Goal: Transaction & Acquisition: Purchase product/service

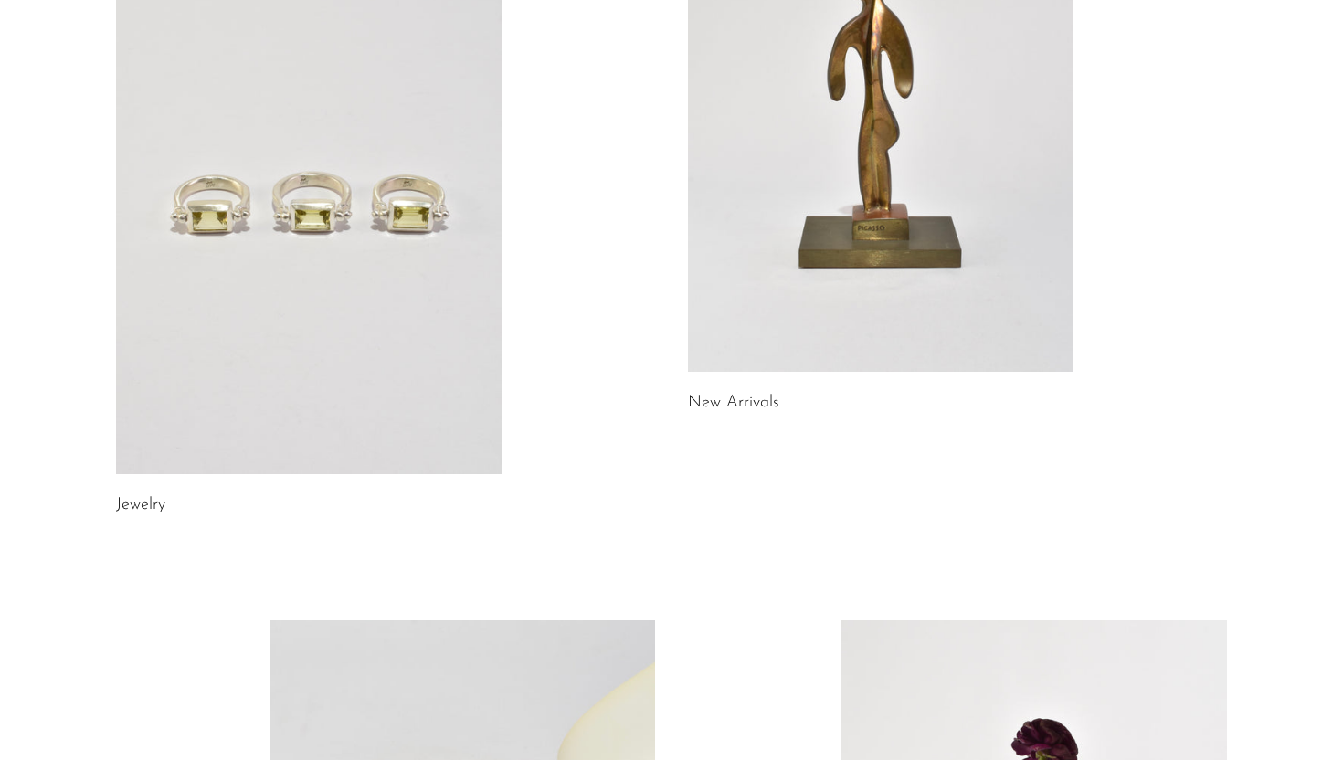
scroll to position [868, 0]
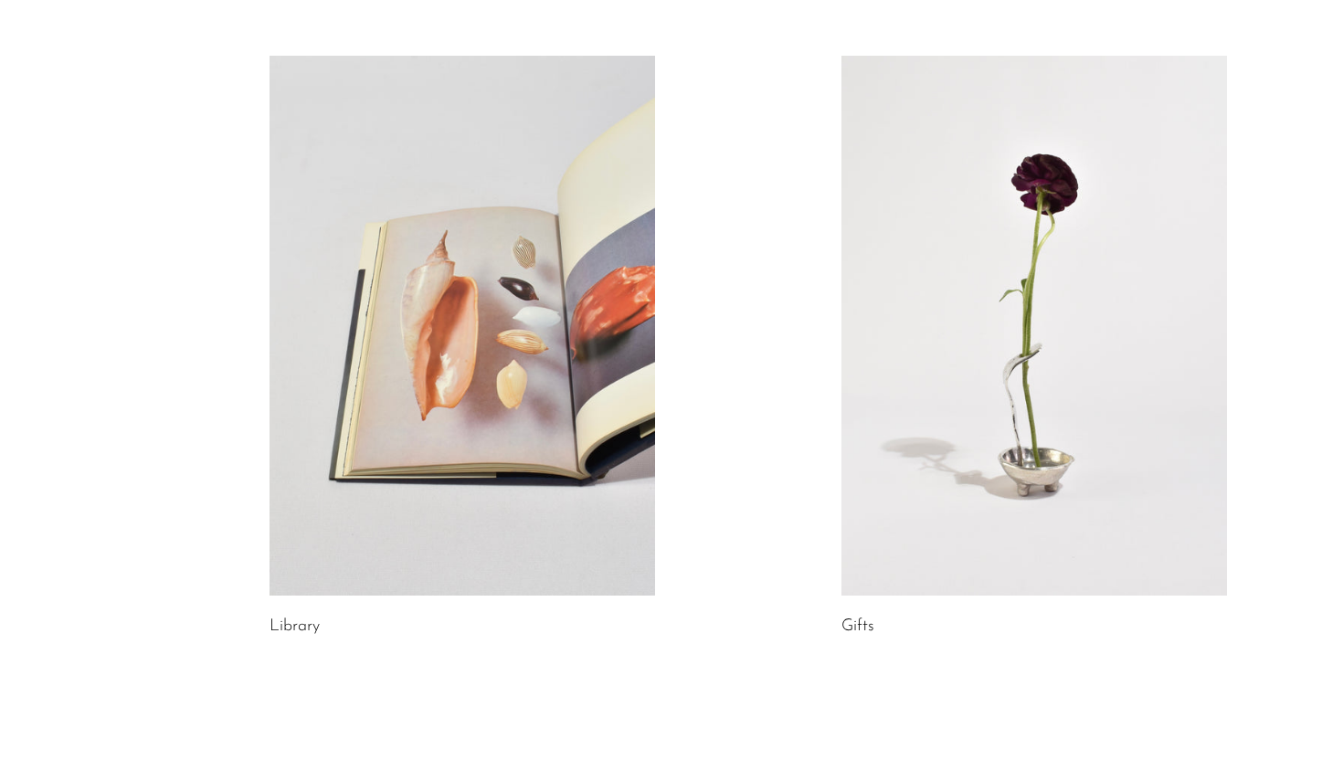
click at [454, 367] on link at bounding box center [463, 326] width 386 height 540
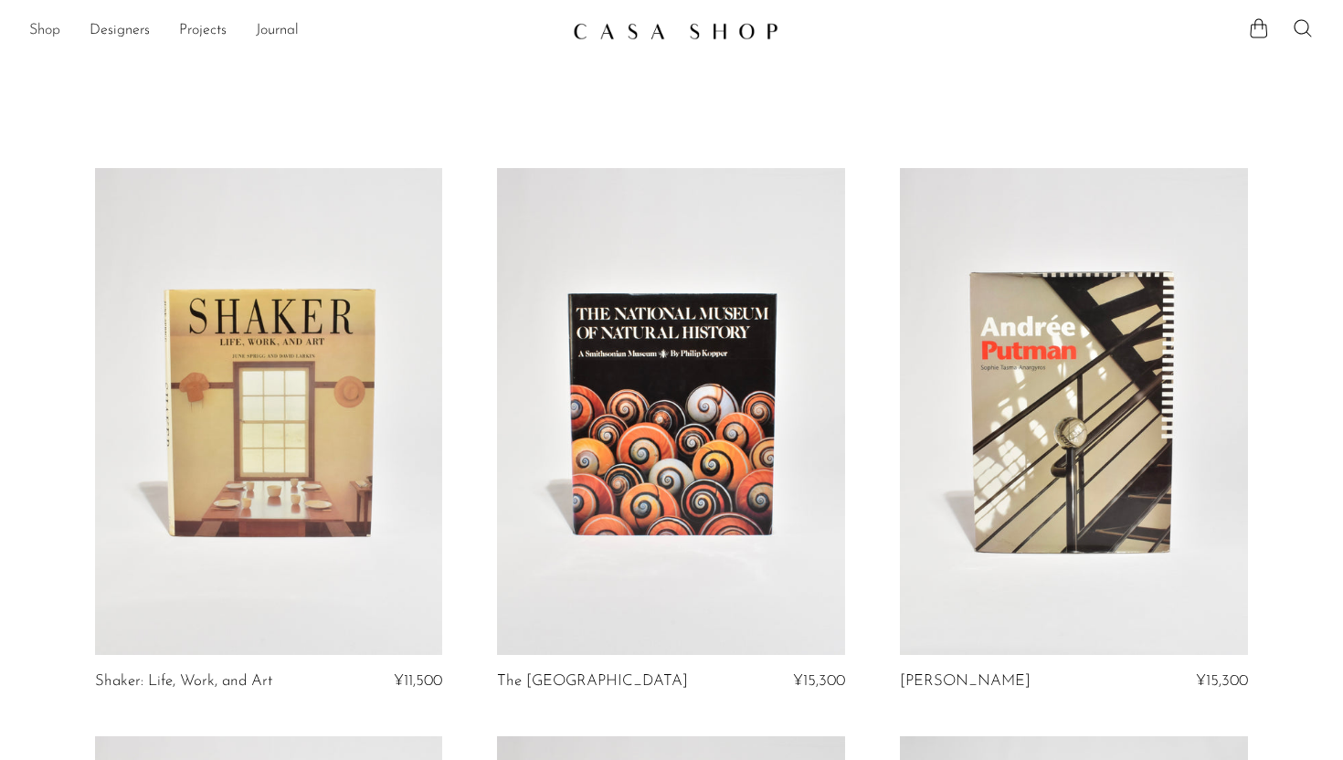
click at [41, 32] on link "Shop" at bounding box center [44, 31] width 31 height 24
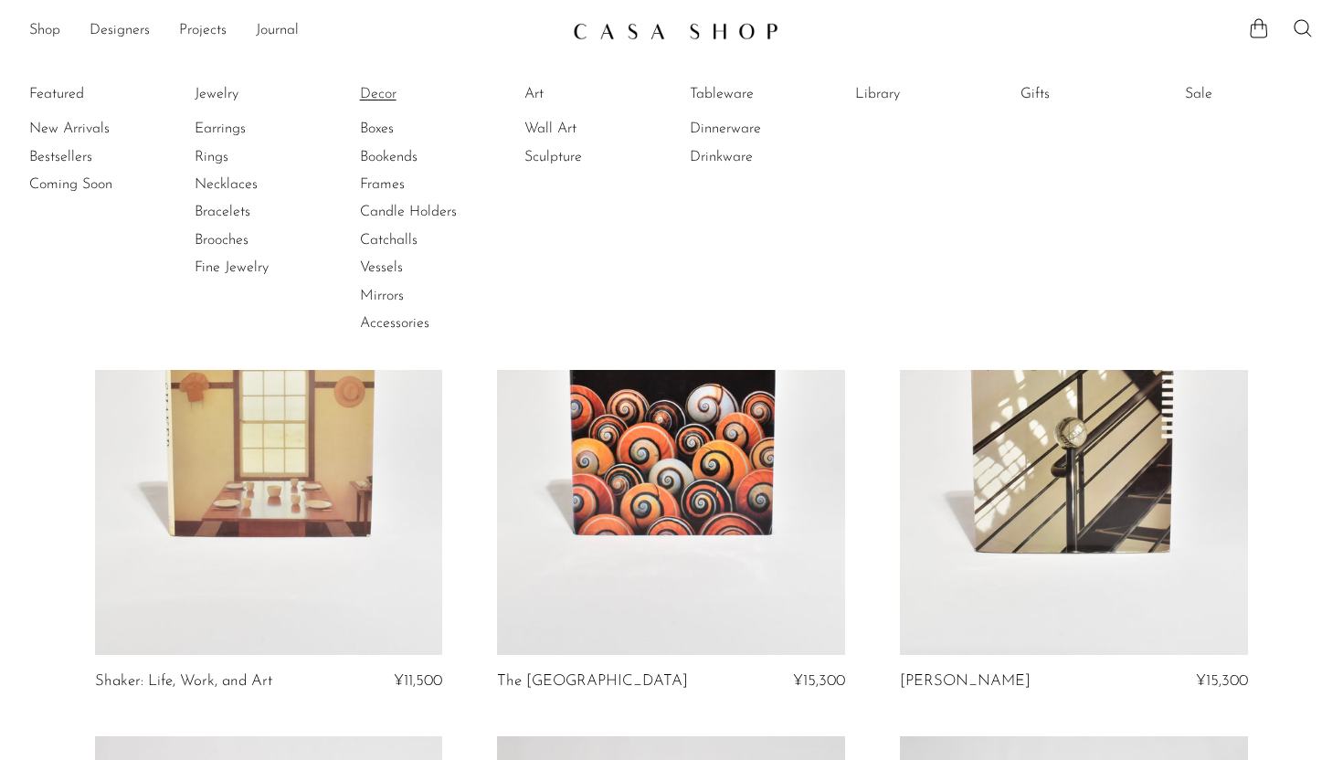
click at [388, 85] on link "Decor" at bounding box center [428, 94] width 137 height 20
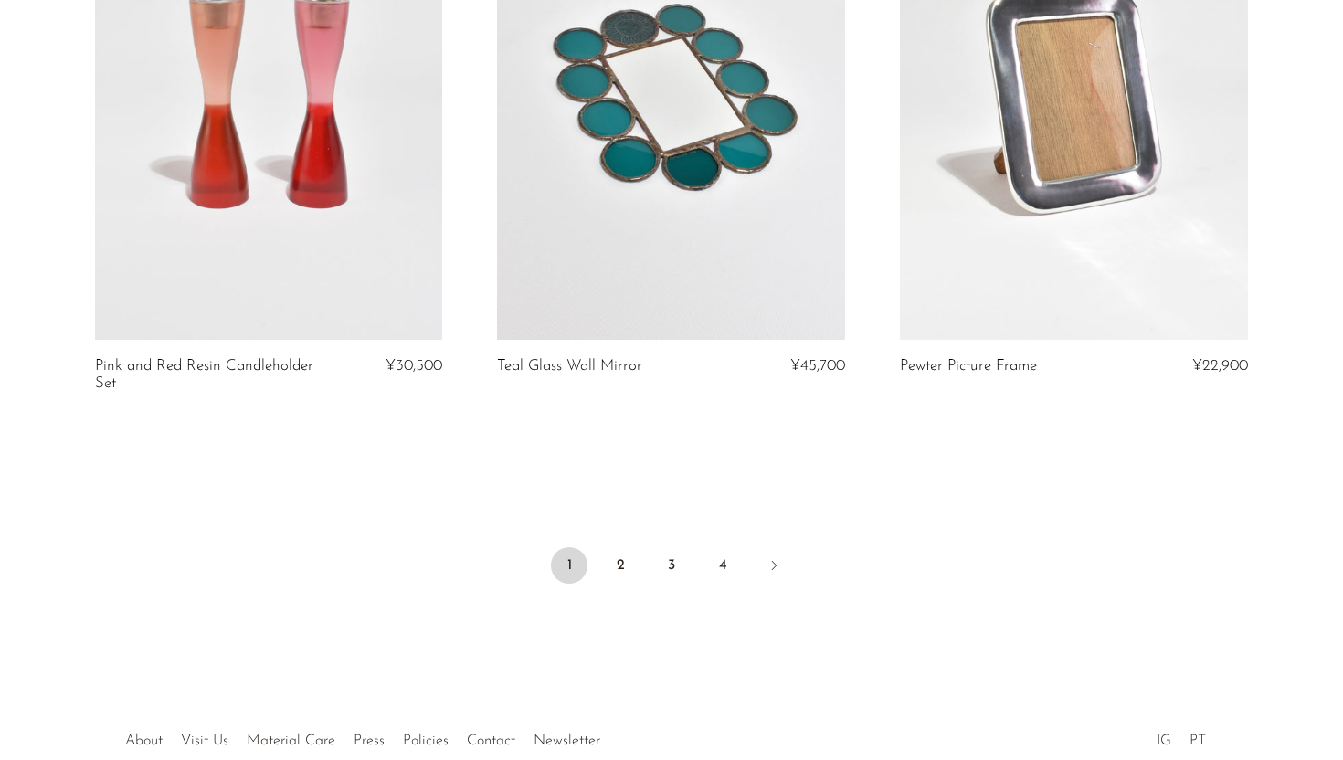
scroll to position [6685, 0]
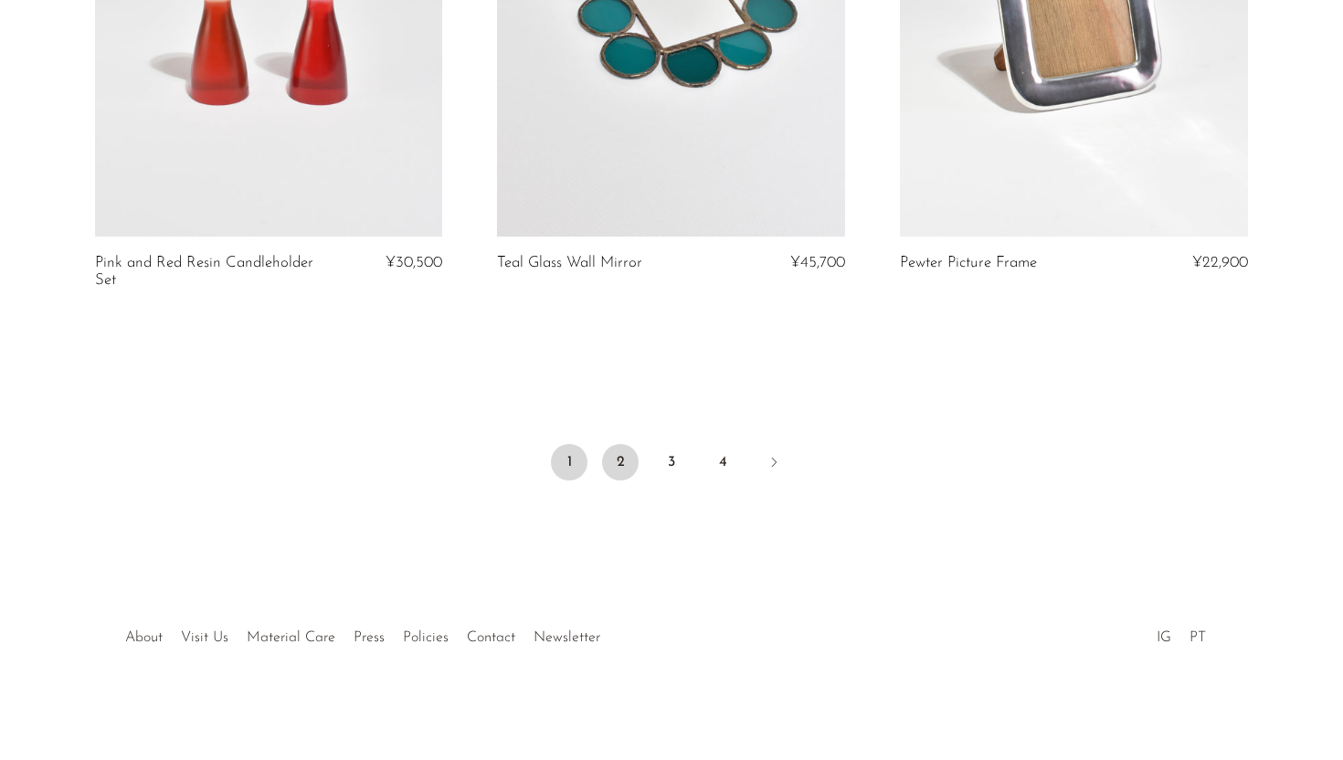
click at [617, 461] on link "2" at bounding box center [620, 462] width 37 height 37
